Goal: Information Seeking & Learning: Learn about a topic

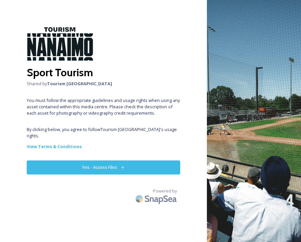
click at [123, 165] on icon at bounding box center [122, 167] width 4 height 4
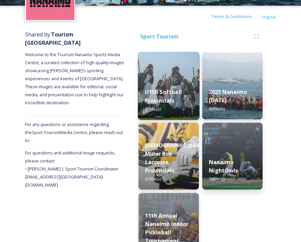
scroll to position [79, 0]
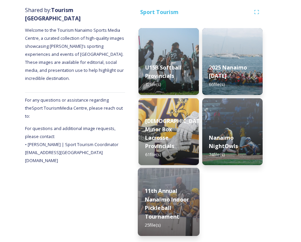
click at [180, 183] on div "11th Annual Nanaimo Indoor Pickleball Tournament 25 file(s)" at bounding box center [169, 208] width 62 height 56
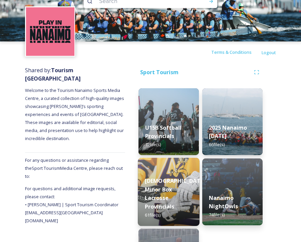
scroll to position [24, 0]
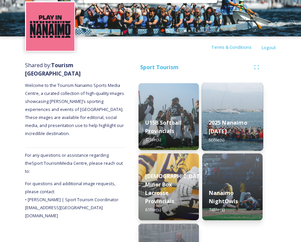
click at [239, 119] on strong "2025 Nanaimo [DATE]" at bounding box center [228, 127] width 39 height 16
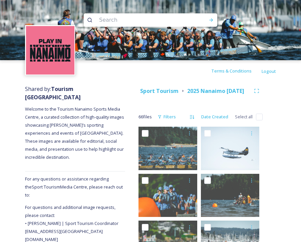
click at [261, 120] on input "checkbox" at bounding box center [259, 116] width 7 height 7
checkbox input "true"
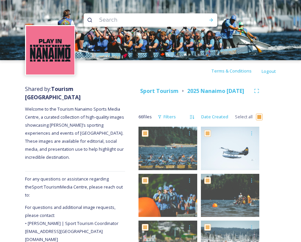
checkbox input "true"
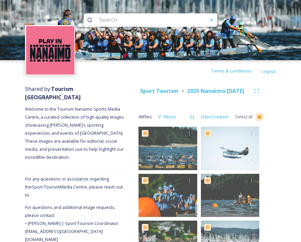
checkbox input "true"
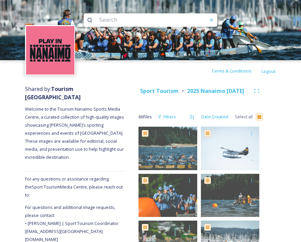
checkbox input "true"
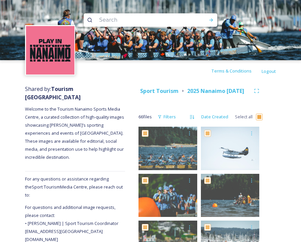
checkbox input "true"
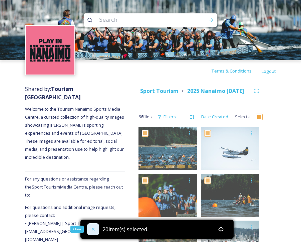
click at [92, 230] on icon at bounding box center [93, 229] width 3 height 3
checkbox input "false"
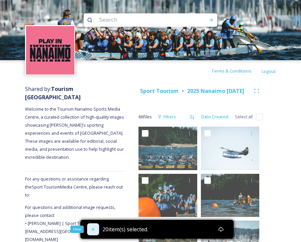
checkbox input "false"
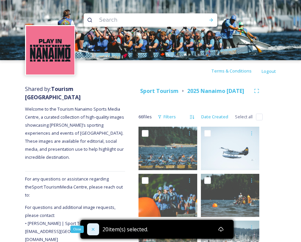
checkbox input "false"
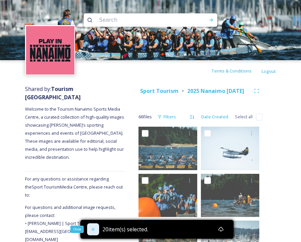
checkbox input "false"
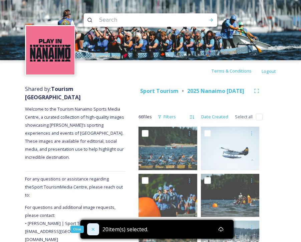
checkbox input "false"
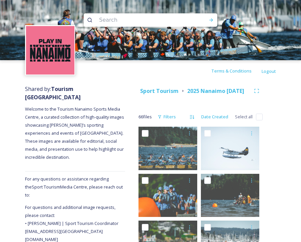
scroll to position [44, 0]
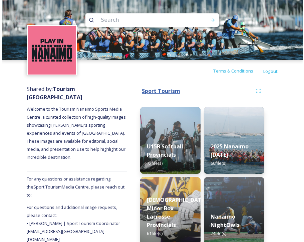
scroll to position [44, 0]
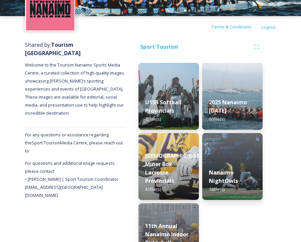
click at [280, 88] on div "Shared by: Tourism Nanaimo Welcome to the Tourism Nanaimo Sports Media Centre, …" at bounding box center [150, 156] width 301 height 239
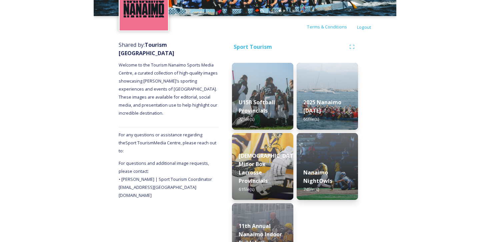
scroll to position [9, 0]
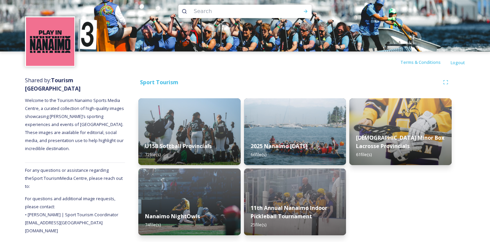
click at [271, 65] on div "Terms & Conditions Logout" at bounding box center [245, 61] width 490 height 21
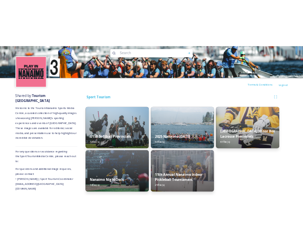
scroll to position [0, 0]
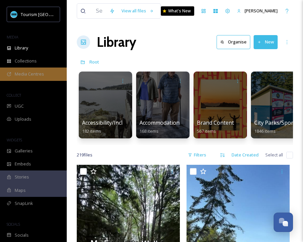
click at [29, 72] on span "Media Centres" at bounding box center [29, 74] width 29 height 6
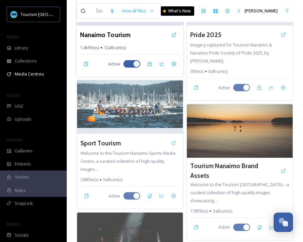
scroll to position [111, 0]
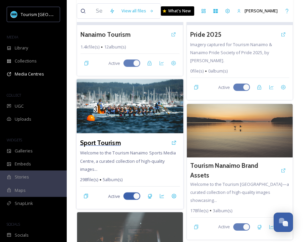
click at [106, 142] on h3 "Sport Tourism" at bounding box center [100, 143] width 41 height 10
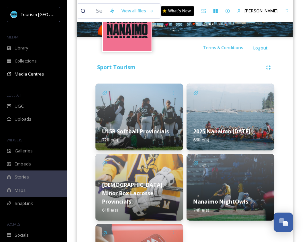
scroll to position [134, 0]
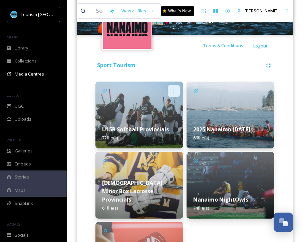
click at [175, 91] on icon at bounding box center [173, 90] width 5 height 5
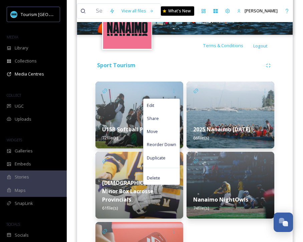
click at [191, 63] on div "Sport Tourism" at bounding box center [178, 65] width 167 height 8
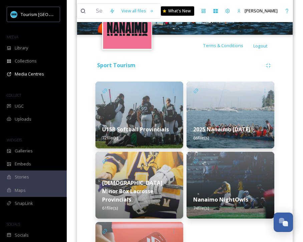
click at [185, 71] on div "Sport Tourism" at bounding box center [184, 65] width 179 height 12
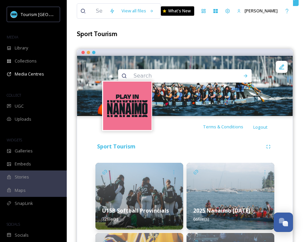
scroll to position [53, 0]
